Goal: Navigation & Orientation: Find specific page/section

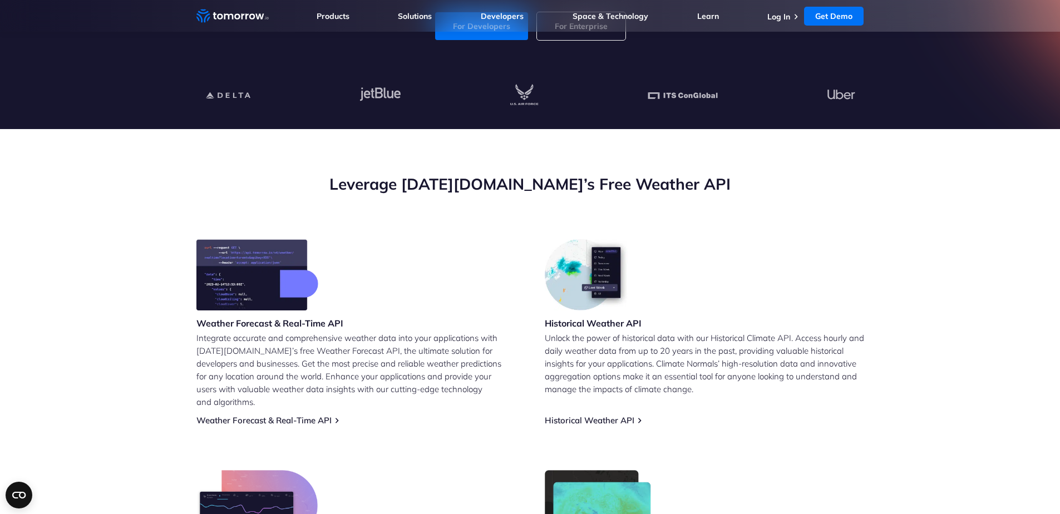
scroll to position [267, 0]
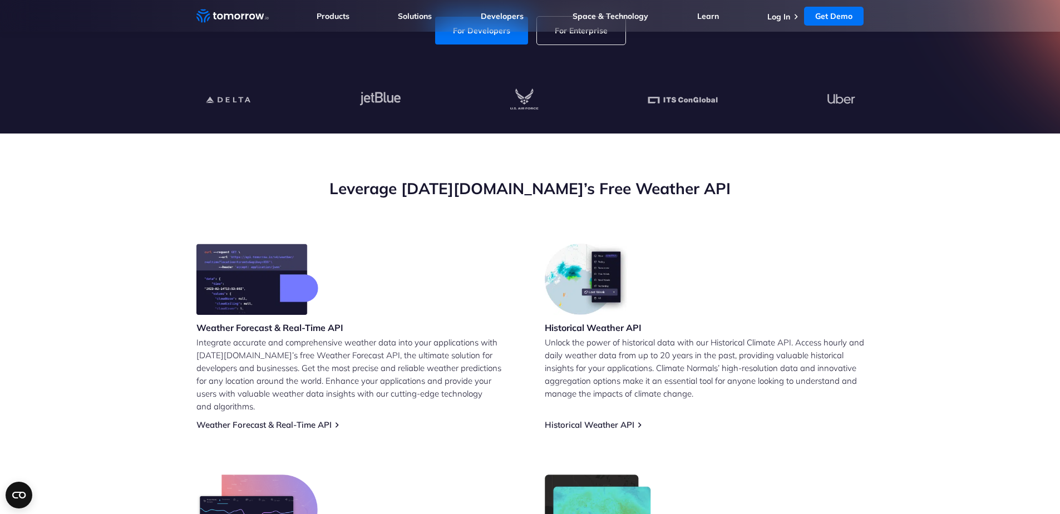
click at [521, 210] on div "Leverage [DATE][DOMAIN_NAME]’s Free Weather API" at bounding box center [530, 211] width 668 height 66
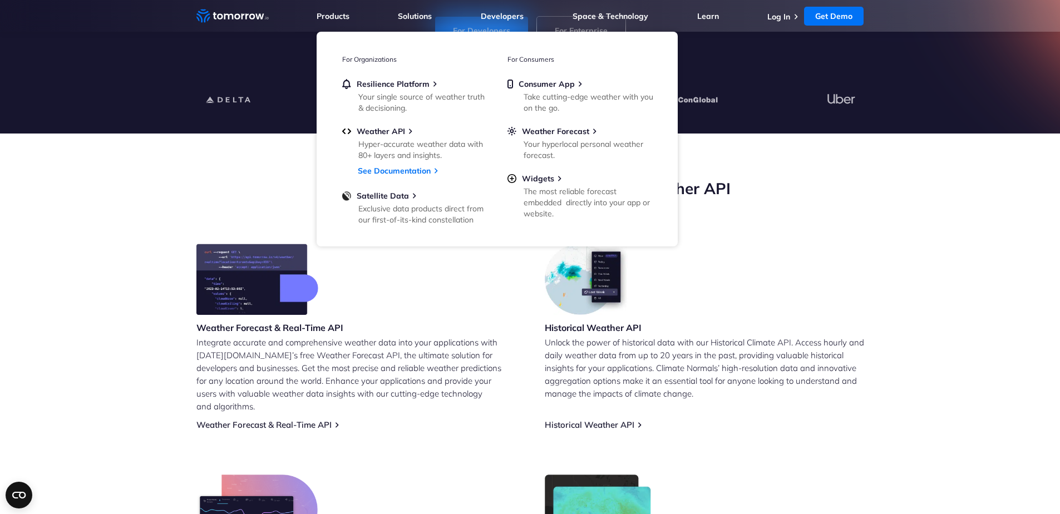
click at [216, 12] on icon "Weather Intelligence Solutions" at bounding box center [232, 16] width 72 height 14
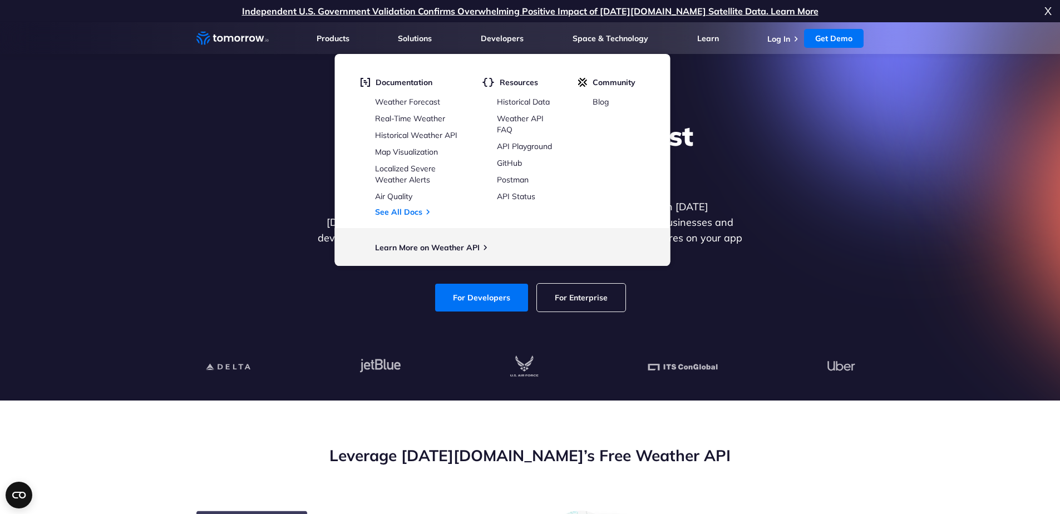
click at [510, 43] on link "Developers" at bounding box center [502, 38] width 43 height 10
